Goal: Task Accomplishment & Management: Manage account settings

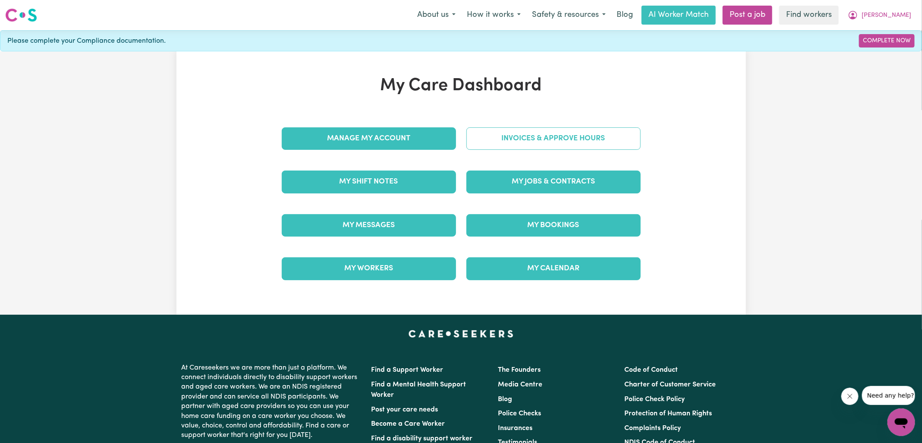
click at [509, 144] on link "Invoices & Approve Hours" at bounding box center [553, 138] width 174 height 22
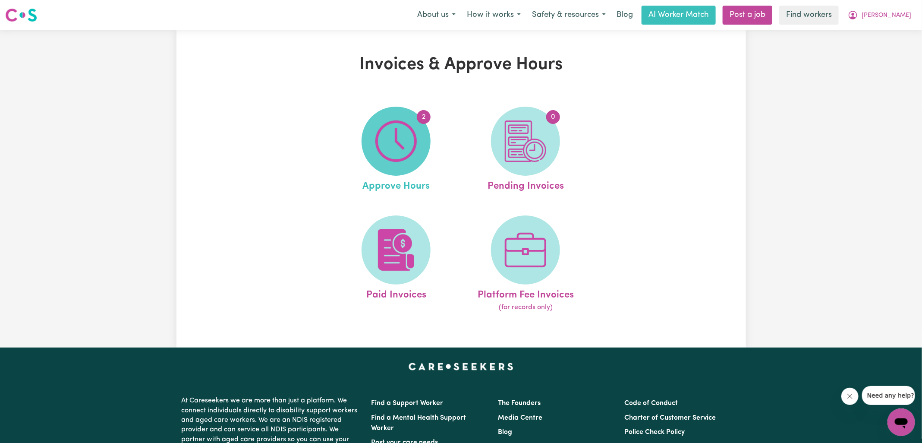
click at [396, 159] on img at bounding box center [395, 140] width 41 height 41
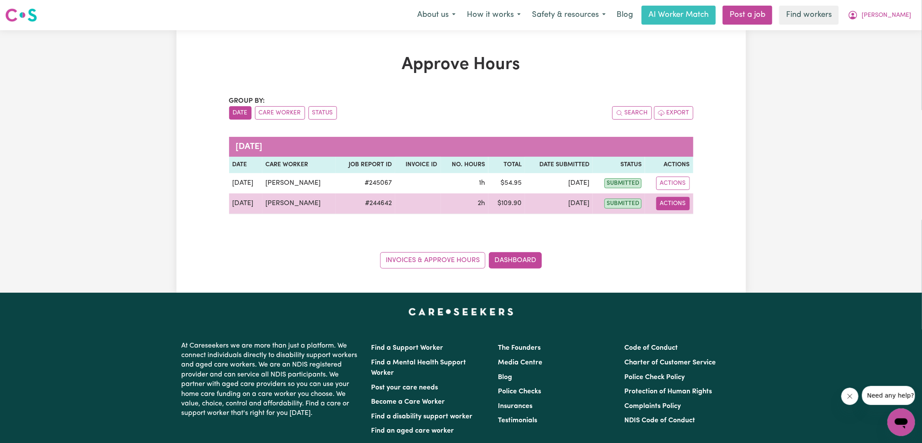
click at [686, 202] on button "Actions" at bounding box center [673, 203] width 34 height 13
click at [687, 221] on link "View Job Report" at bounding box center [694, 222] width 74 height 17
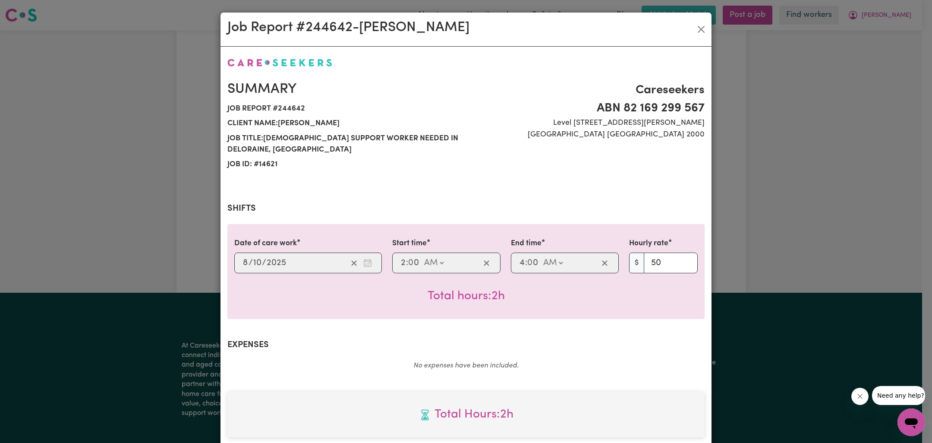
scroll to position [233, 0]
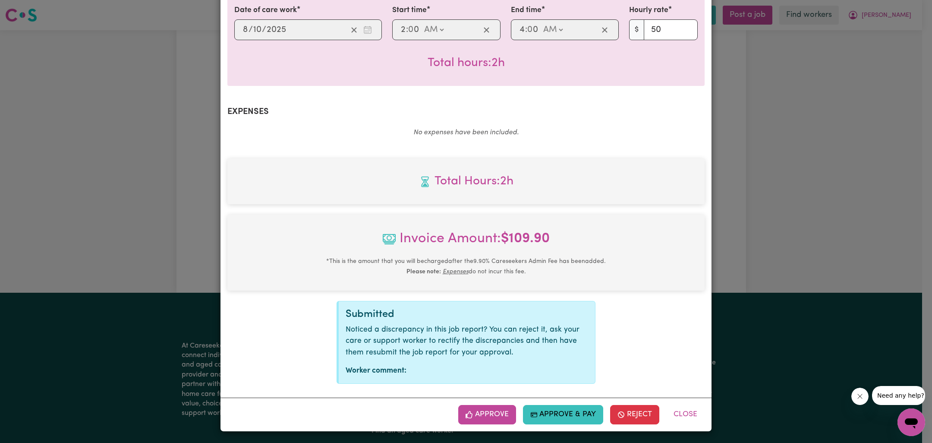
drag, startPoint x: 482, startPoint y: 409, endPoint x: 597, endPoint y: 348, distance: 130.1
click at [482, 409] on button "Approve" at bounding box center [487, 414] width 58 height 19
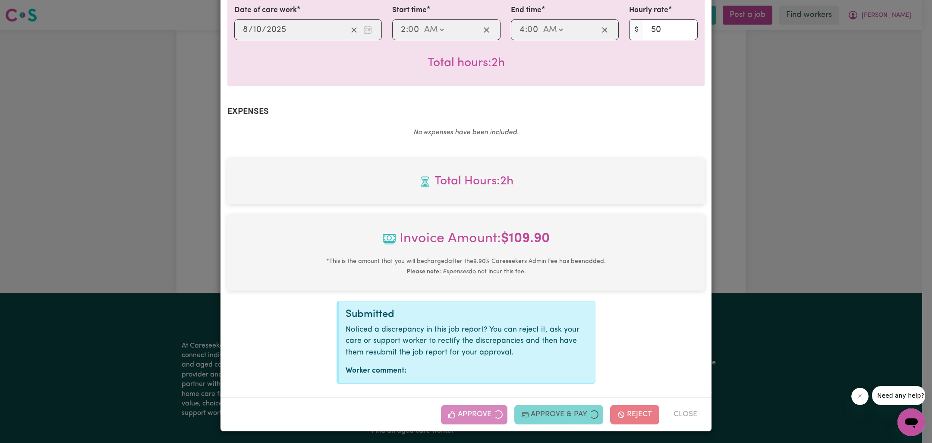
click at [752, 274] on div "Job Report # 244642 - [PERSON_NAME] Summary Job report # 244642 Client name: [P…" at bounding box center [466, 221] width 932 height 443
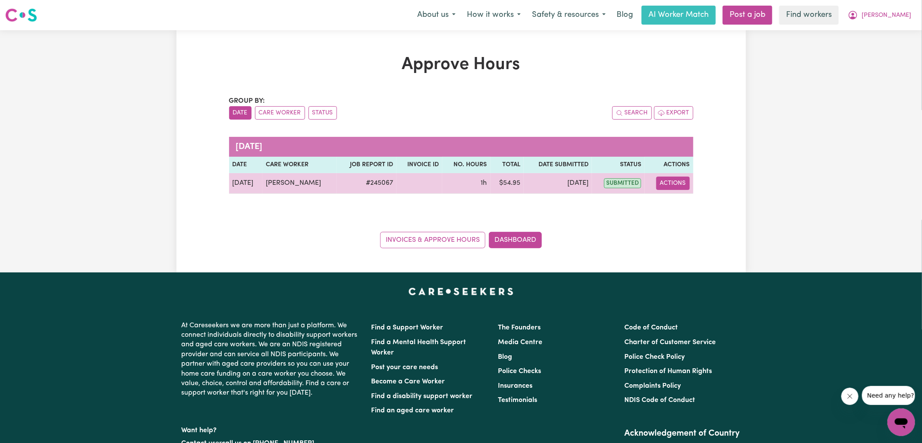
click at [669, 185] on button "Actions" at bounding box center [673, 182] width 34 height 13
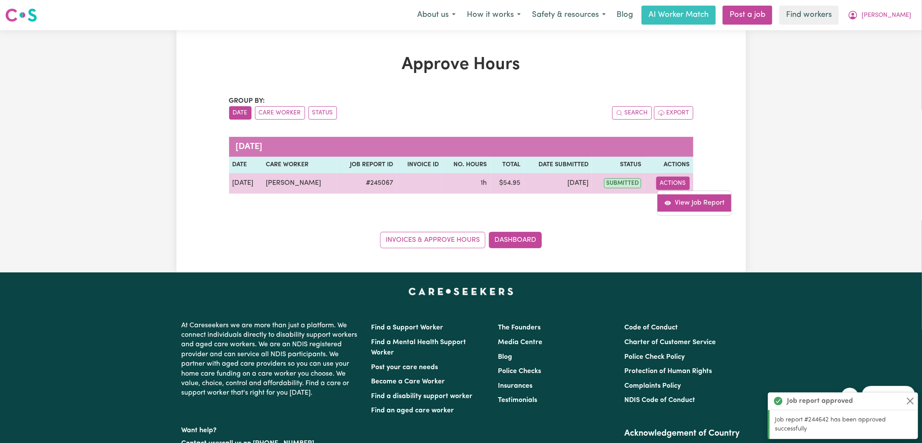
click at [696, 209] on link "View Job Report" at bounding box center [694, 202] width 74 height 17
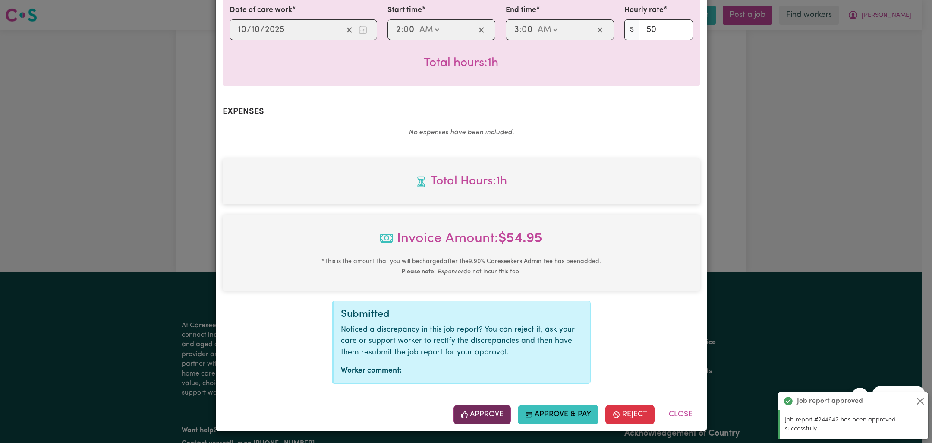
click at [487, 418] on button "Approve" at bounding box center [482, 414] width 58 height 19
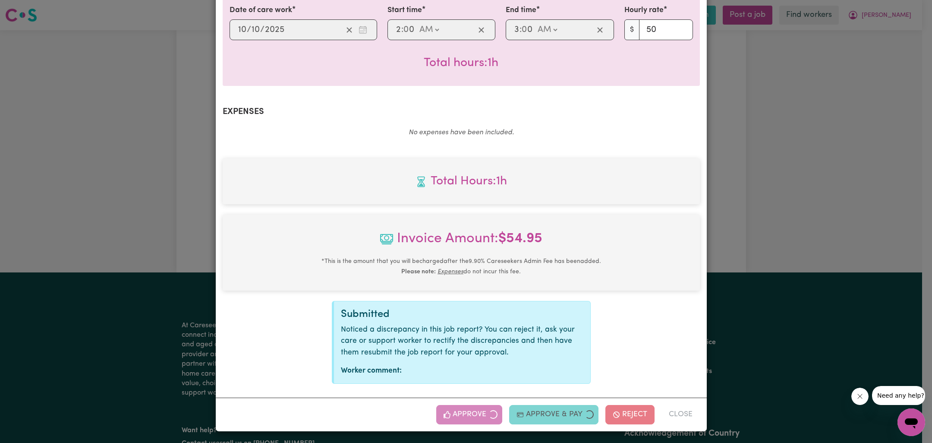
click at [778, 281] on div "Job Report # 245067 - [PERSON_NAME] Summary Job report # 245067 Client name: [P…" at bounding box center [466, 221] width 932 height 443
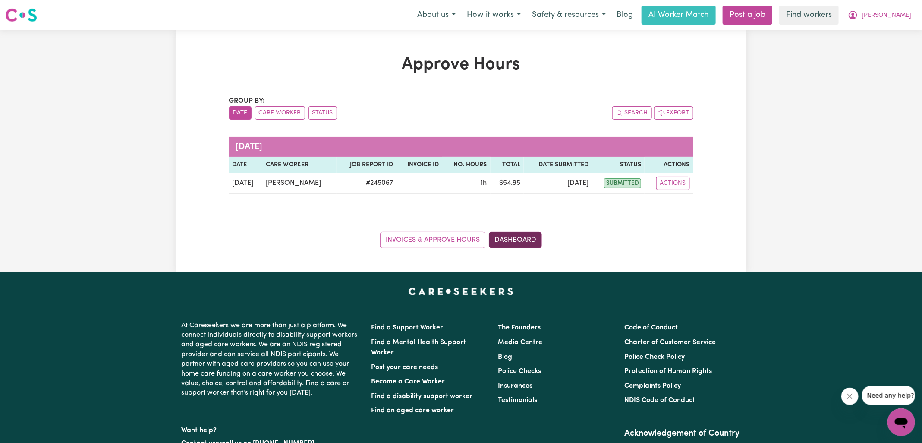
click at [508, 239] on link "Dashboard" at bounding box center [515, 240] width 53 height 16
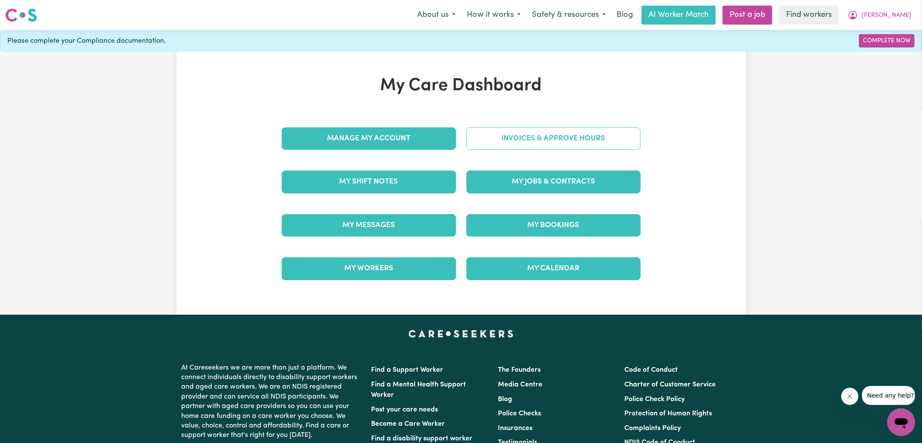
click at [508, 144] on link "Invoices & Approve Hours" at bounding box center [553, 138] width 174 height 22
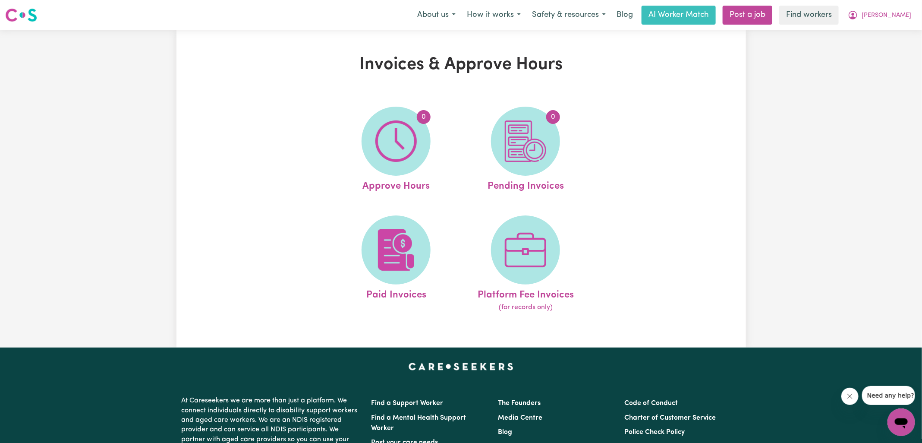
click at [526, 161] on img at bounding box center [525, 140] width 41 height 41
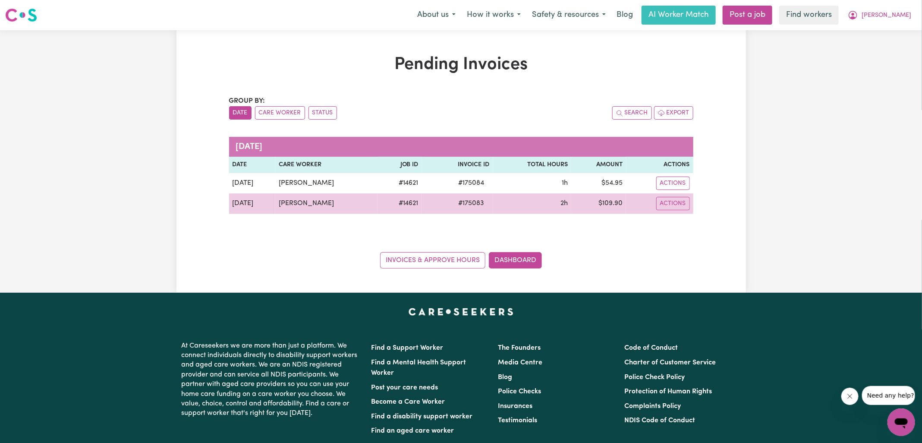
click at [464, 202] on span "# 175083" at bounding box center [471, 203] width 36 height 10
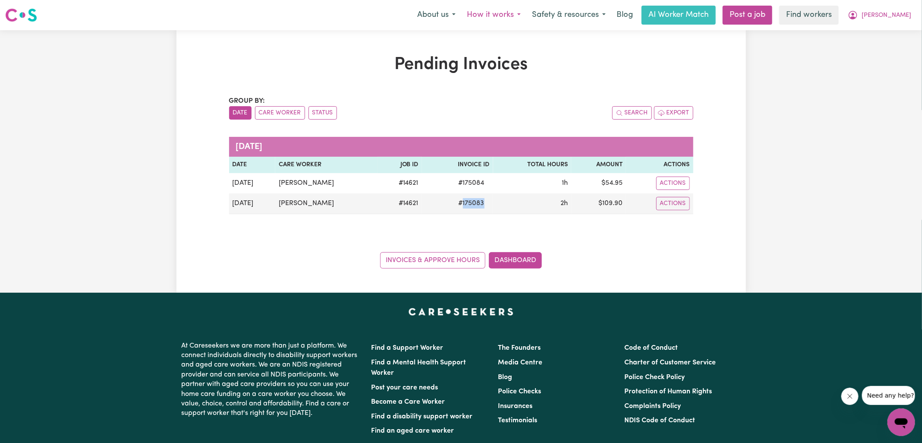
copy span "175083"
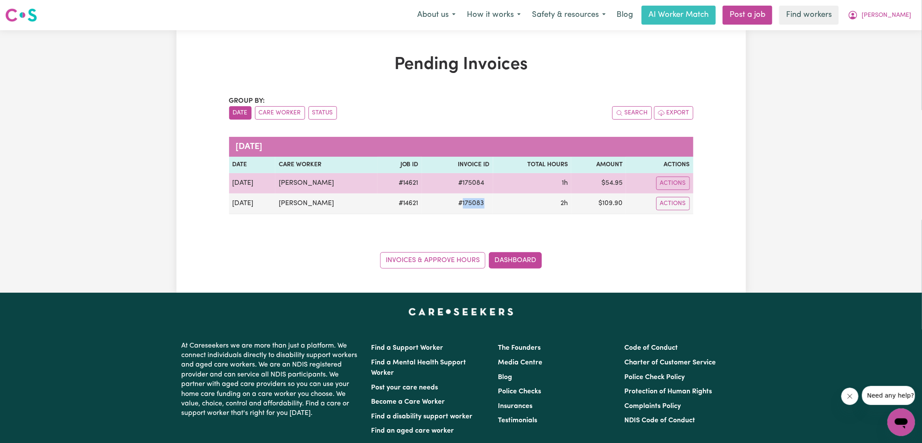
click at [470, 180] on span "# 175084" at bounding box center [471, 183] width 36 height 10
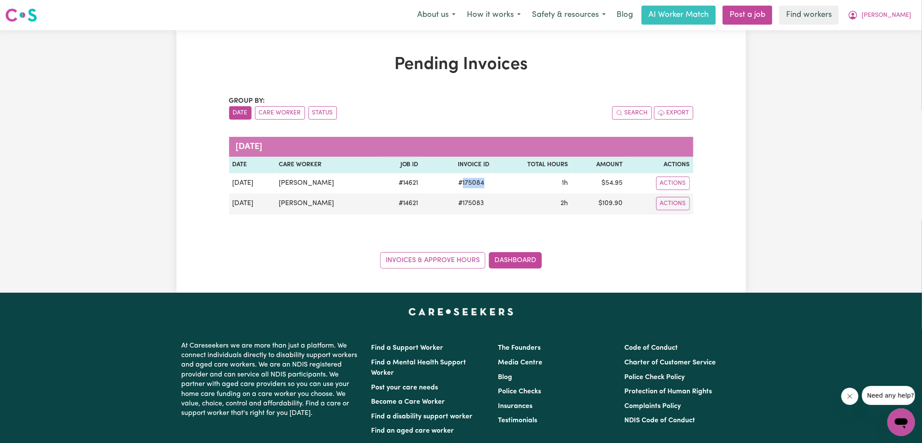
copy span "175084"
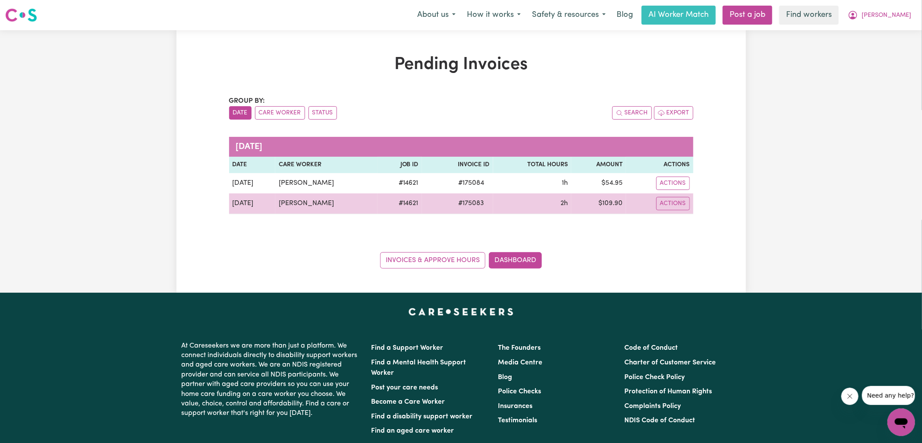
click at [612, 204] on td "$ 109.90" at bounding box center [598, 203] width 55 height 21
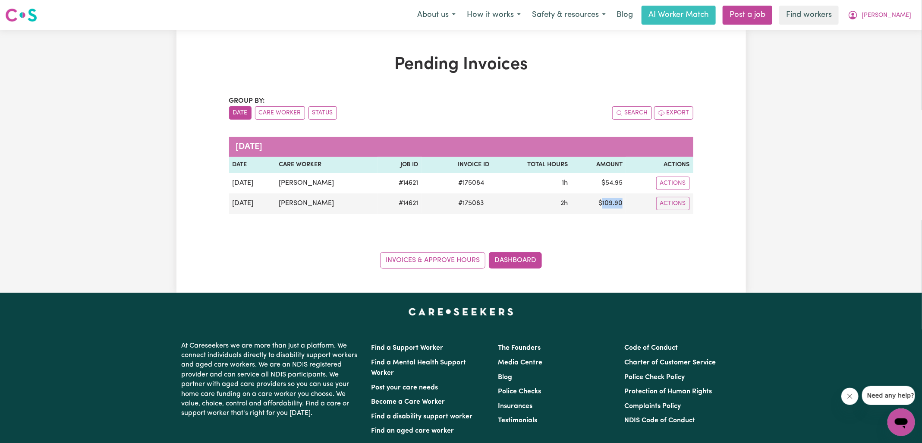
copy td "109.90"
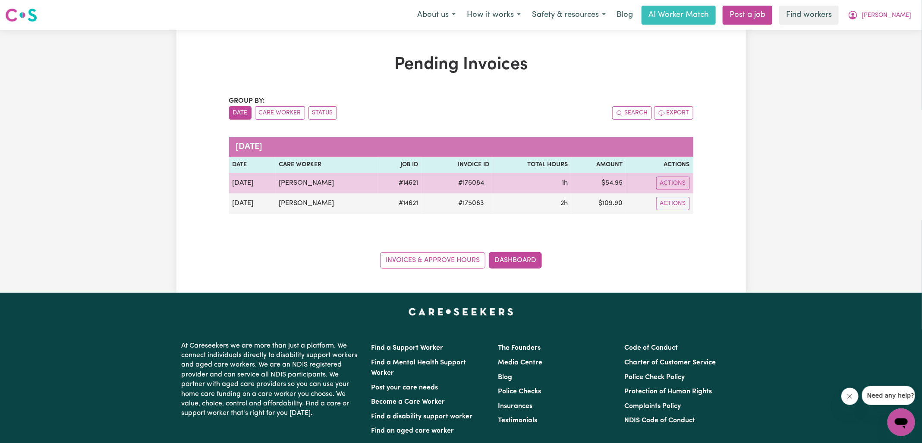
click at [609, 185] on td "$ 54.95" at bounding box center [598, 183] width 55 height 20
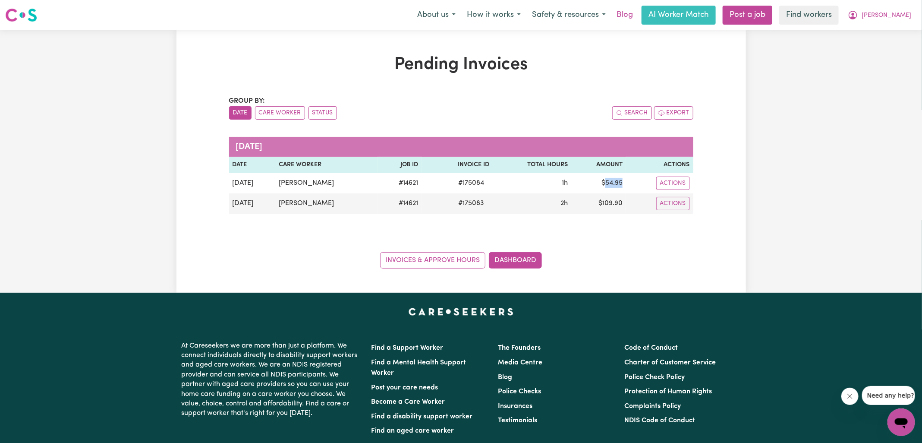
copy td "54.95"
click at [857, 16] on icon "My Account" at bounding box center [852, 15] width 9 height 9
click at [882, 48] on link "Logout" at bounding box center [882, 49] width 68 height 16
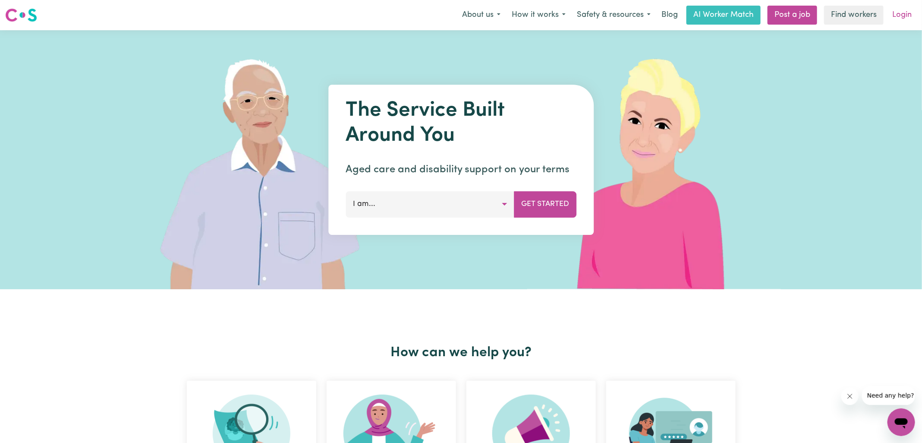
click at [889, 19] on link "Login" at bounding box center [902, 15] width 30 height 19
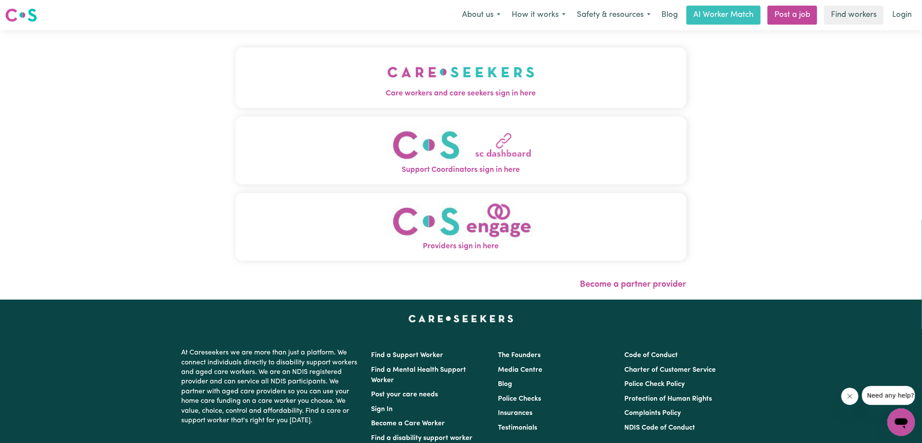
click at [452, 79] on img "Care workers and care seekers sign in here" at bounding box center [460, 72] width 147 height 32
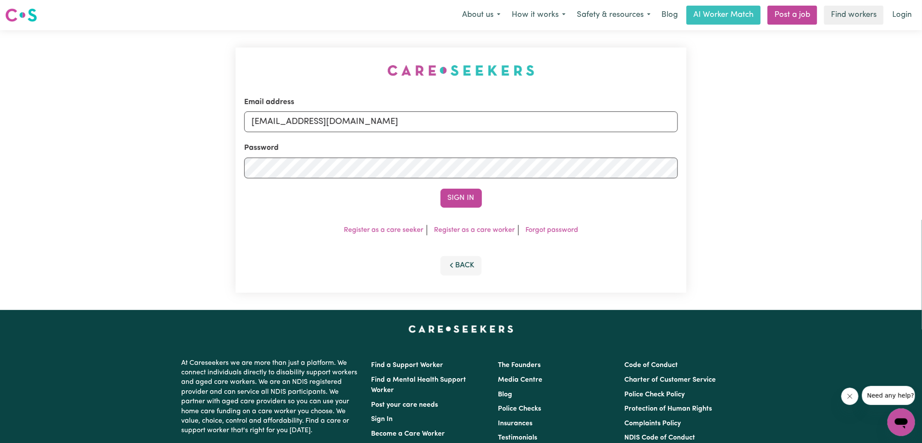
click at [320, 70] on div "Email address [EMAIL_ADDRESS][DOMAIN_NAME] Password Sign In Register as a care …" at bounding box center [460, 170] width 461 height 280
drag, startPoint x: 308, startPoint y: 119, endPoint x: 676, endPoint y: 125, distance: 367.1
click at [675, 125] on input "[EMAIL_ADDRESS][DOMAIN_NAME]" at bounding box center [461, 121] width 434 height 21
type input "[EMAIL_ADDRESS][DOMAIN_NAME]"
click at [440, 189] on button "Sign In" at bounding box center [460, 198] width 41 height 19
